Goal: Information Seeking & Learning: Find specific fact

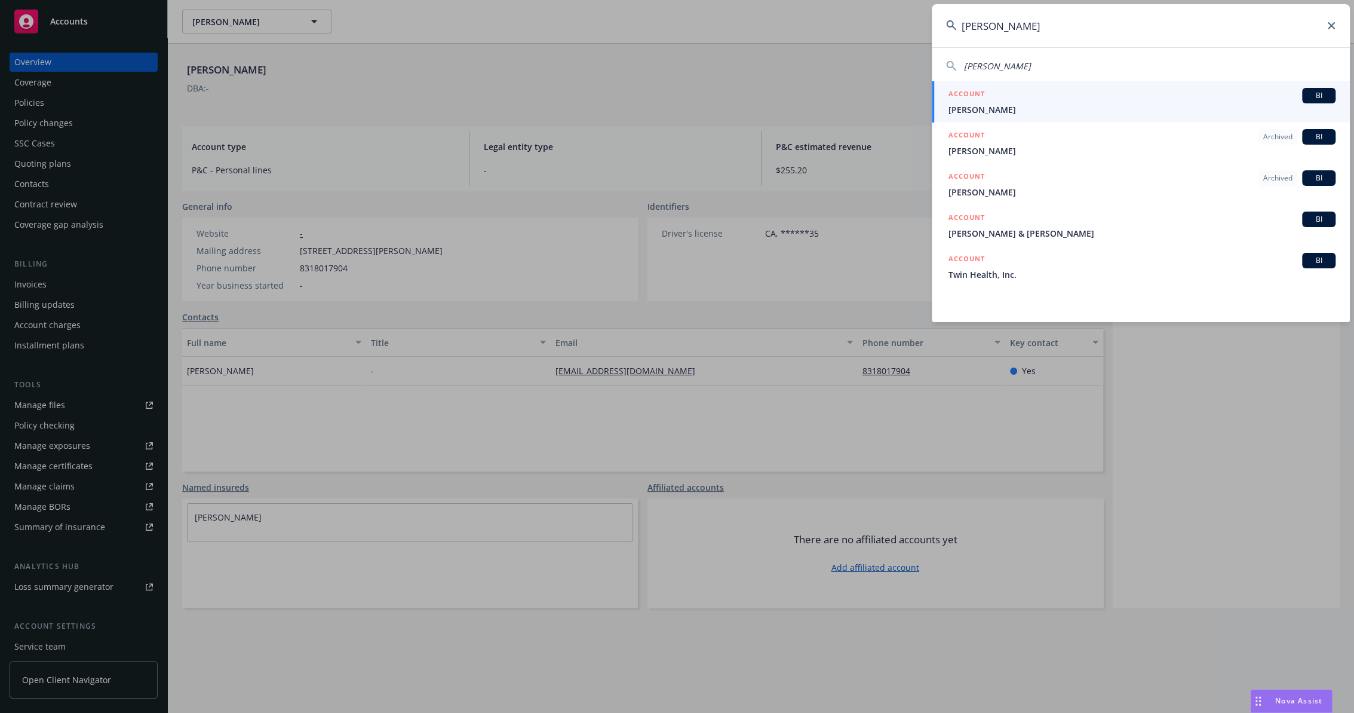
click at [1329, 23] on icon at bounding box center [1331, 25] width 7 height 7
